Goal: Information Seeking & Learning: Check status

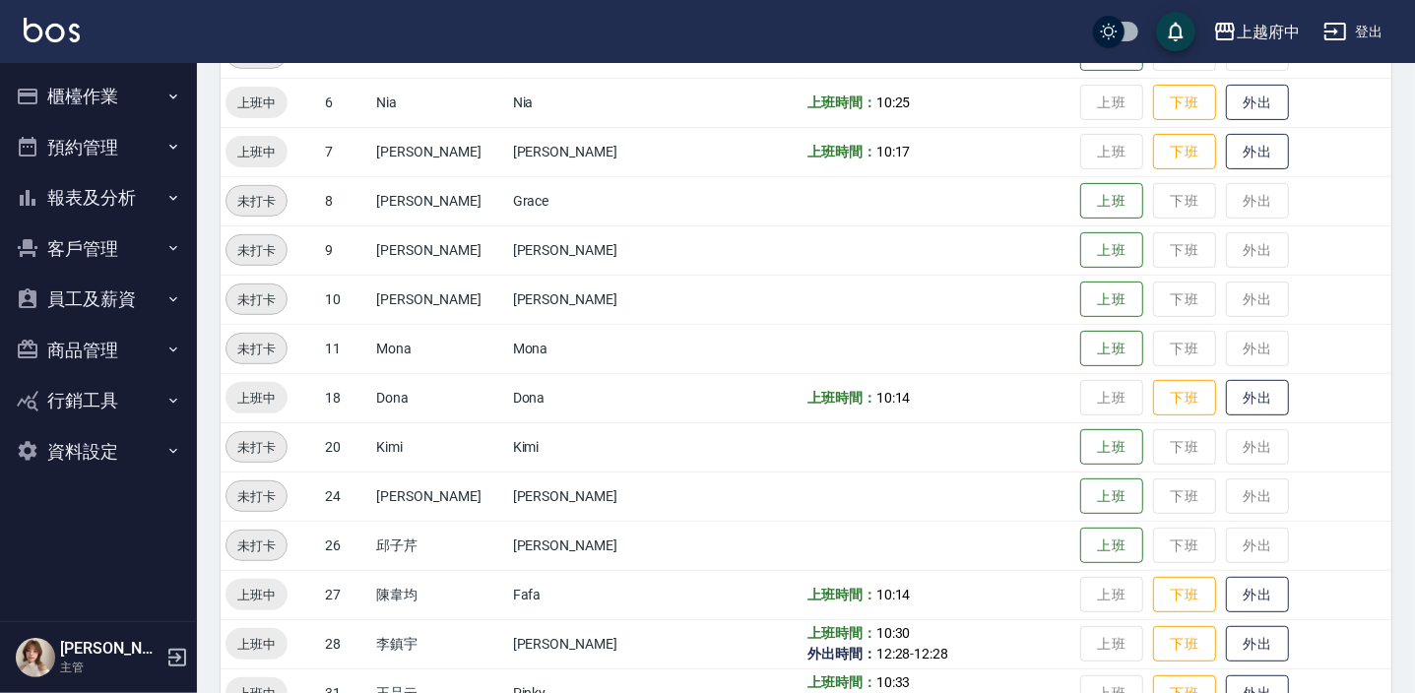
scroll to position [355, 0]
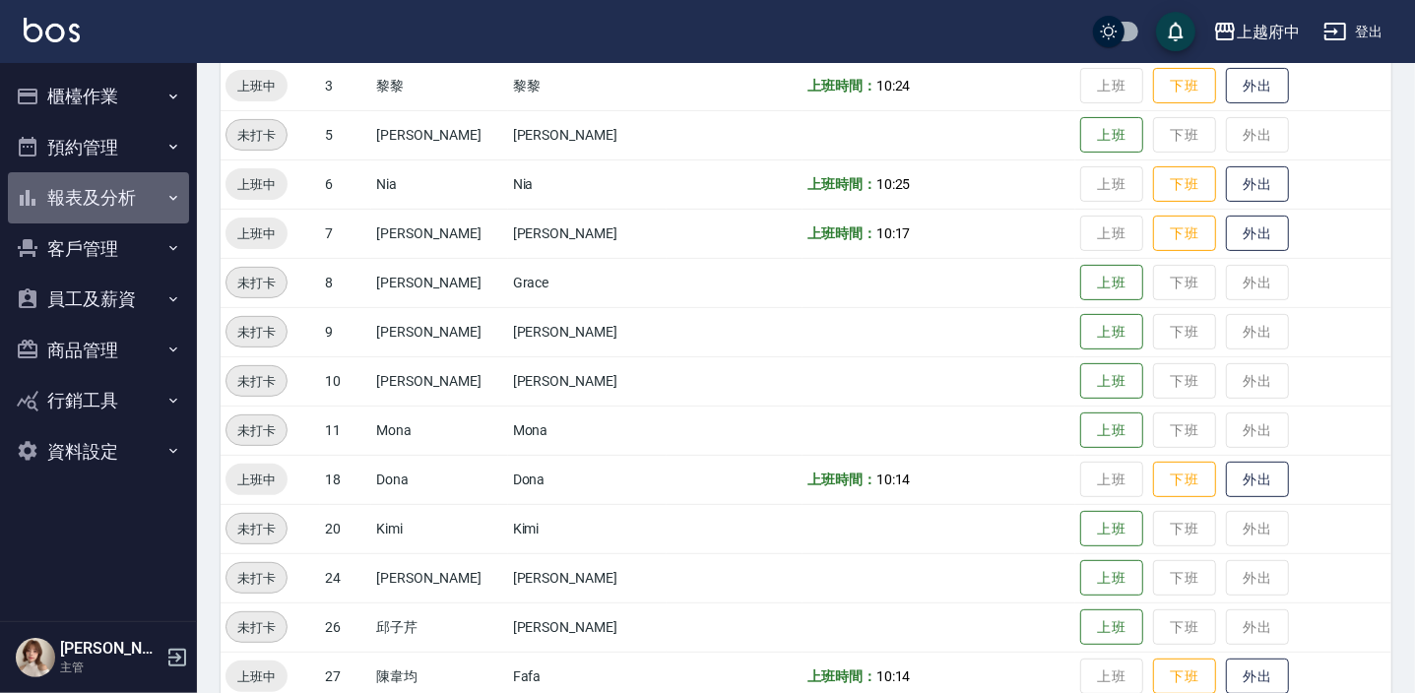
click at [150, 201] on button "報表及分析" at bounding box center [98, 197] width 181 height 51
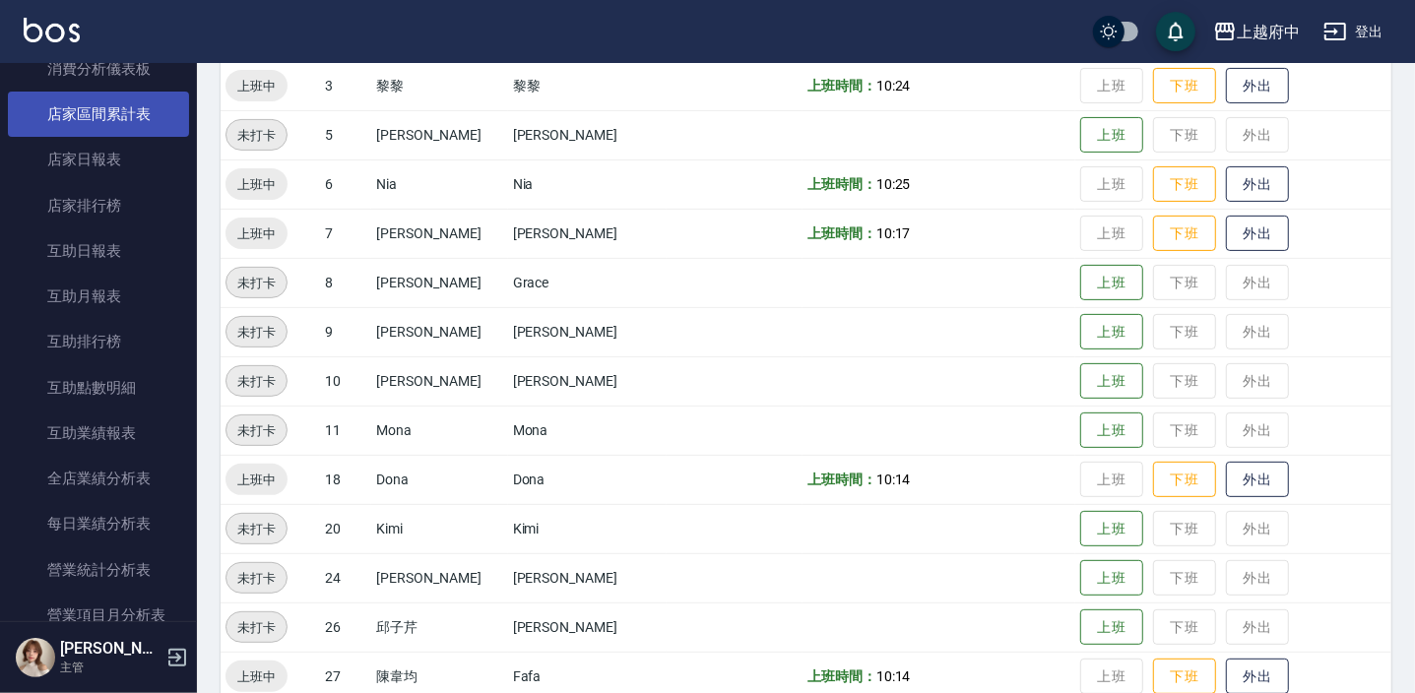
scroll to position [268, 0]
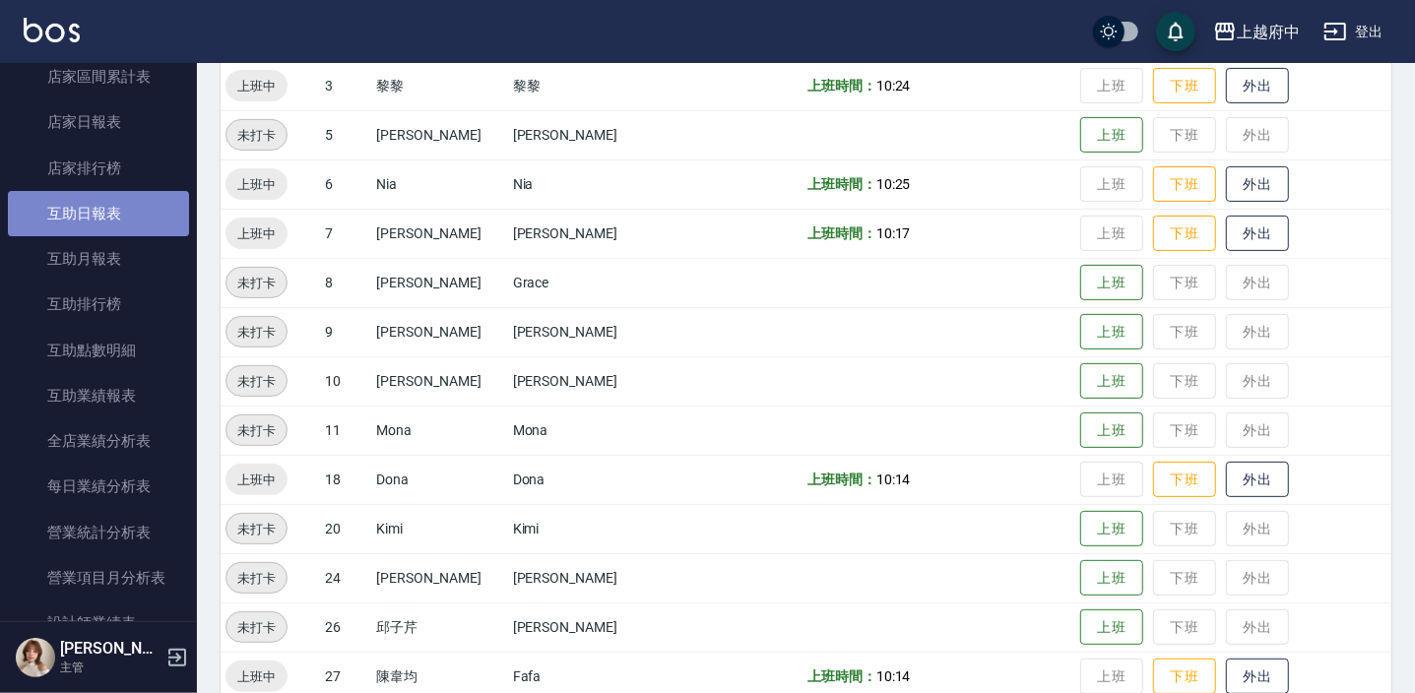
click at [107, 213] on link "互助日報表" at bounding box center [98, 213] width 181 height 45
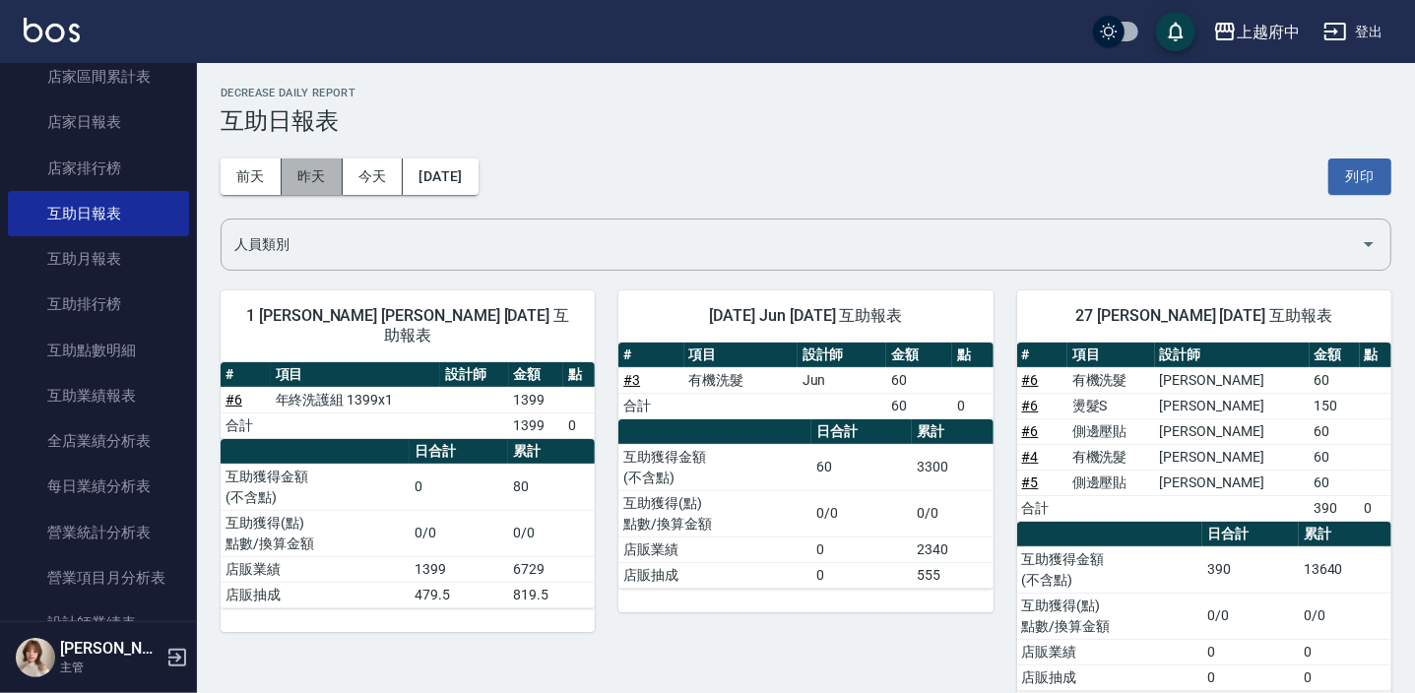
click at [298, 173] on button "昨天" at bounding box center [312, 177] width 61 height 36
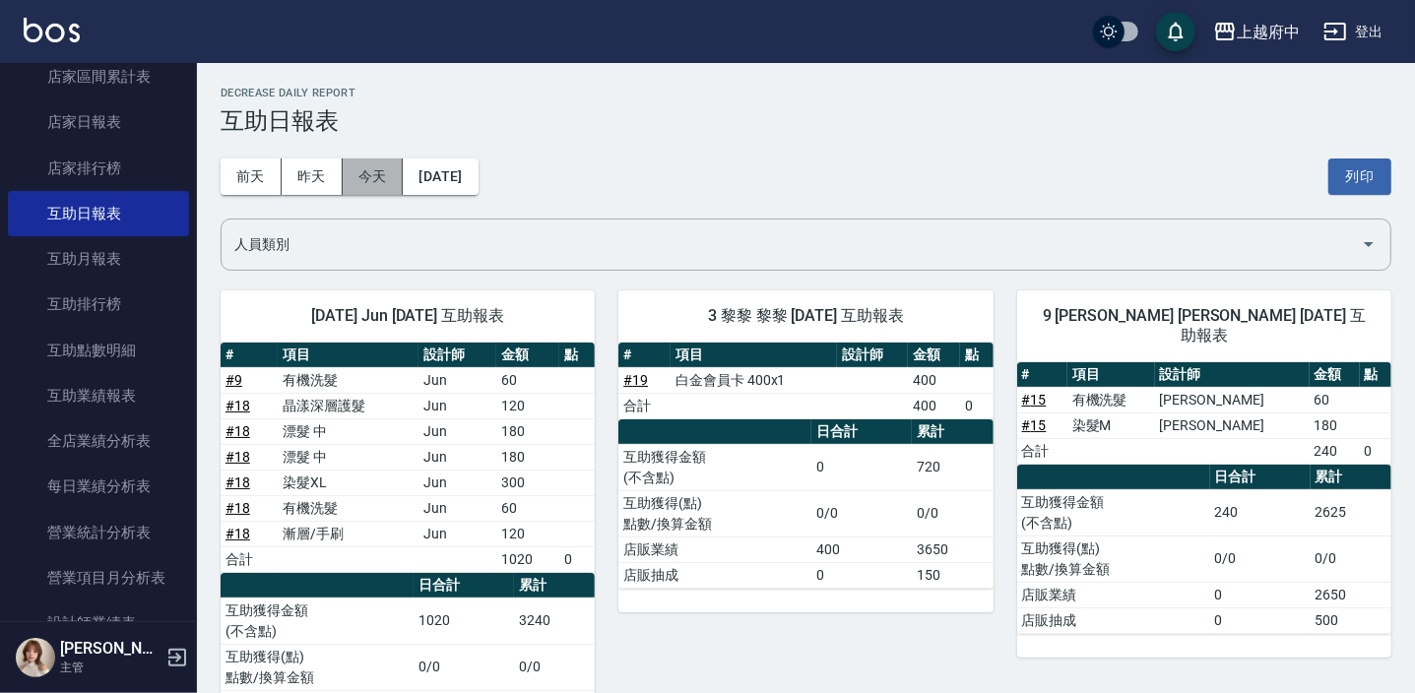
click at [376, 169] on button "今天" at bounding box center [373, 177] width 61 height 36
